Goal: Use online tool/utility: Utilize a website feature to perform a specific function

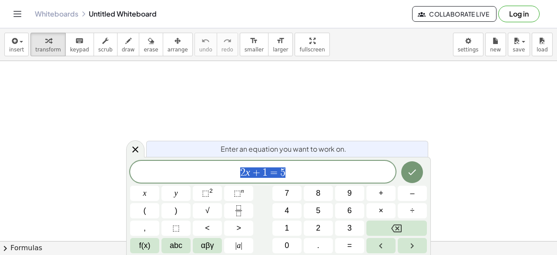
scroll to position [72, 0]
click at [136, 147] on icon at bounding box center [135, 149] width 10 height 10
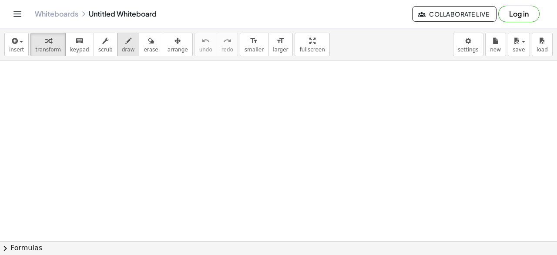
click at [123, 43] on button "draw" at bounding box center [128, 45] width 23 height 24
drag, startPoint x: 140, startPoint y: 99, endPoint x: 155, endPoint y: 112, distance: 19.7
click at [155, 112] on div at bounding box center [278, 197] width 557 height 417
drag, startPoint x: 155, startPoint y: 112, endPoint x: 152, endPoint y: 122, distance: 10.7
click at [152, 122] on div at bounding box center [278, 197] width 557 height 417
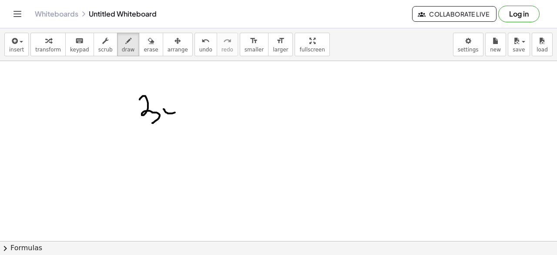
drag, startPoint x: 164, startPoint y: 108, endPoint x: 177, endPoint y: 111, distance: 13.4
click at [177, 111] on div at bounding box center [278, 197] width 557 height 417
click at [199, 47] on span "undo" at bounding box center [205, 50] width 13 height 6
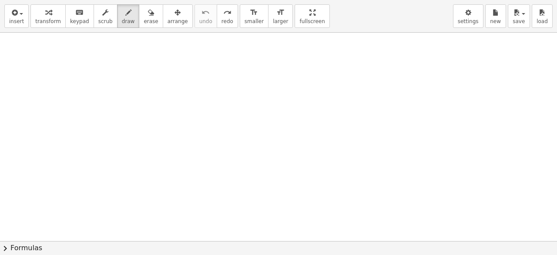
click at [283, 83] on div "insert select one: Math Expression Function Text Youtube Video Graphing Geometr…" at bounding box center [278, 127] width 557 height 255
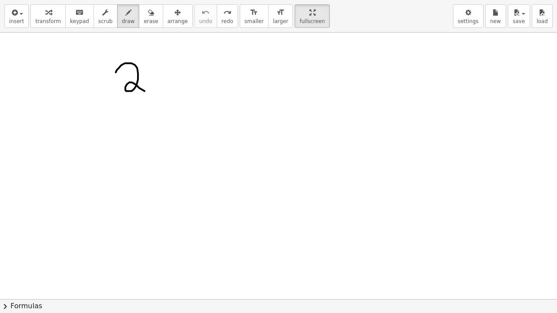
drag, startPoint x: 116, startPoint y: 72, endPoint x: 147, endPoint y: 84, distance: 33.8
click at [147, 84] on div at bounding box center [278, 118] width 557 height 534
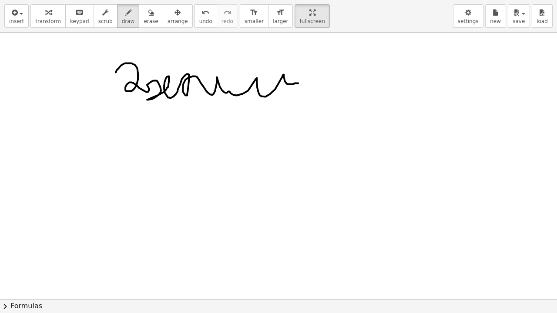
drag, startPoint x: 147, startPoint y: 84, endPoint x: 299, endPoint y: 83, distance: 151.5
click at [299, 83] on div at bounding box center [278, 118] width 557 height 534
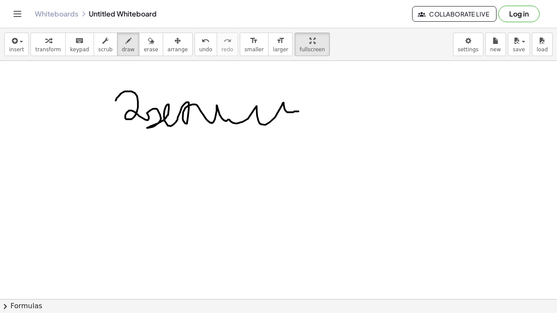
click at [290, 0] on html "Graspable Math Activities Get Started Activity Bank Assigned Work Classes White…" at bounding box center [278, 156] width 557 height 313
